Goal: Information Seeking & Learning: Learn about a topic

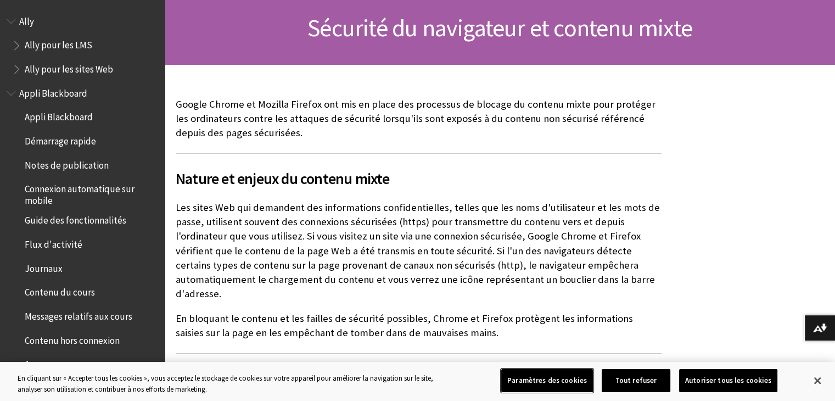
scroll to position [110, 0]
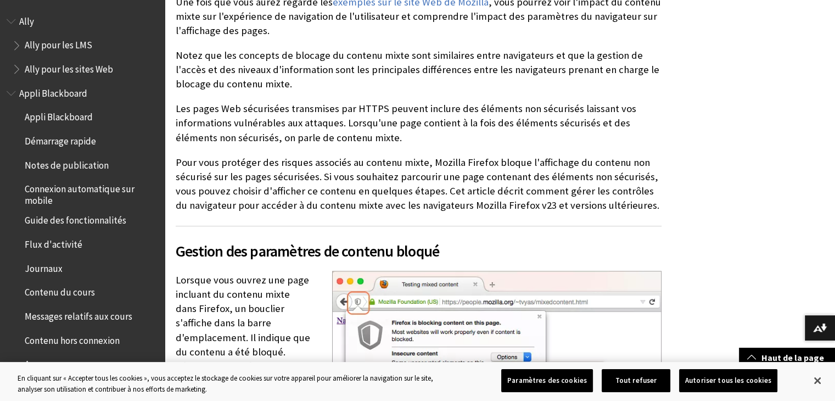
scroll to position [1262, 0]
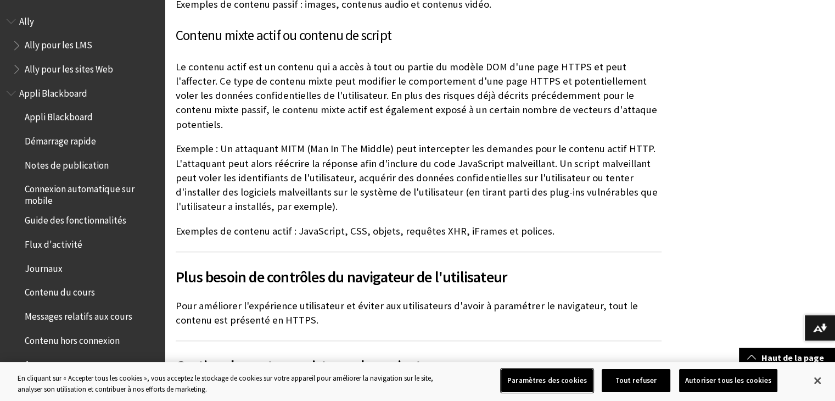
scroll to position [878, 0]
